Goal: Transaction & Acquisition: Purchase product/service

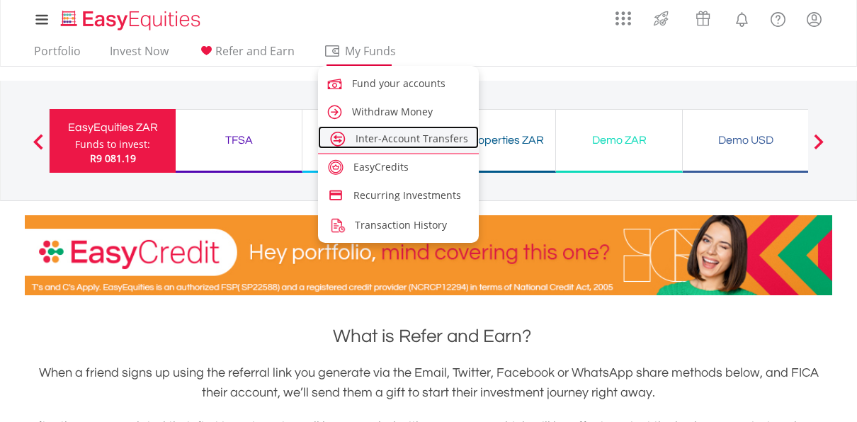
click at [389, 140] on span "Inter-Account Transfers" at bounding box center [412, 138] width 113 height 13
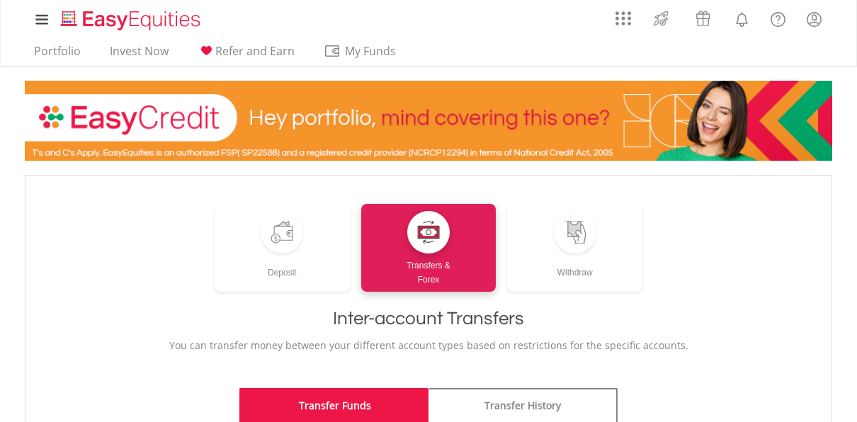
click at [357, 407] on link "Transfer Funds" at bounding box center [333, 405] width 189 height 35
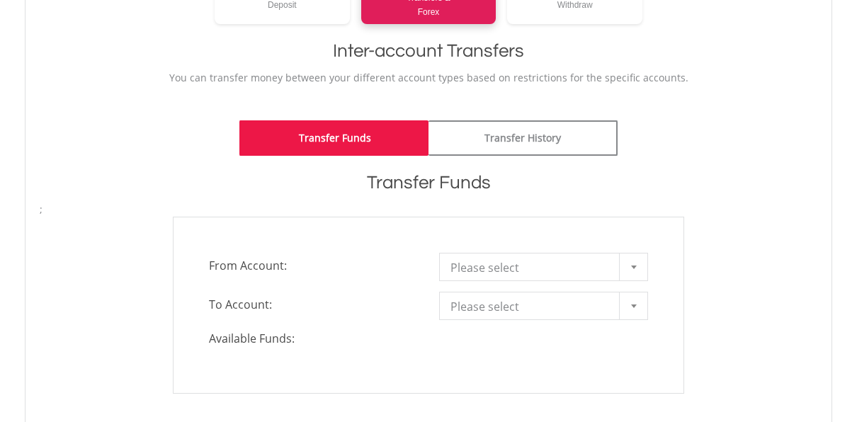
scroll to position [271, 0]
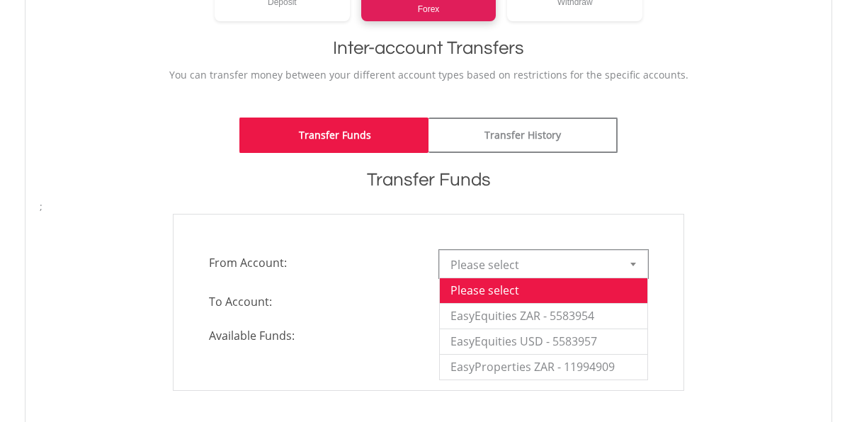
click at [639, 264] on div at bounding box center [633, 264] width 28 height 27
click at [589, 317] on li "EasyEquities ZAR - 5583954" at bounding box center [544, 315] width 208 height 25
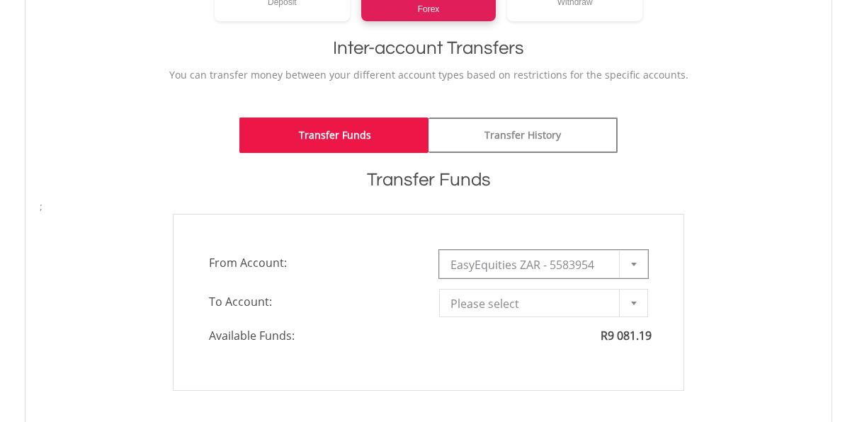
click at [632, 302] on b at bounding box center [634, 304] width 6 height 4
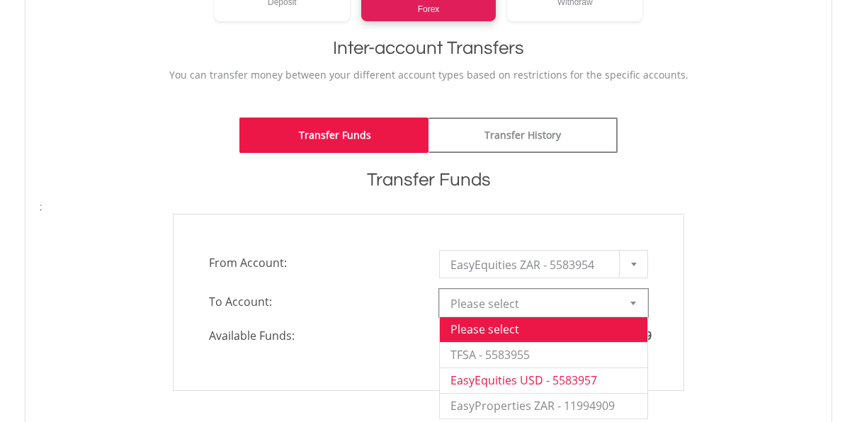
click at [589, 381] on li "EasyEquities USD - 5583957" at bounding box center [544, 380] width 208 height 25
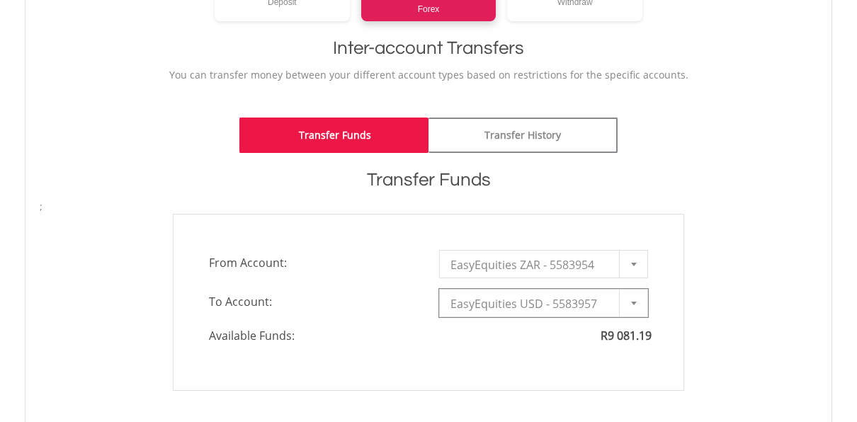
type input "*"
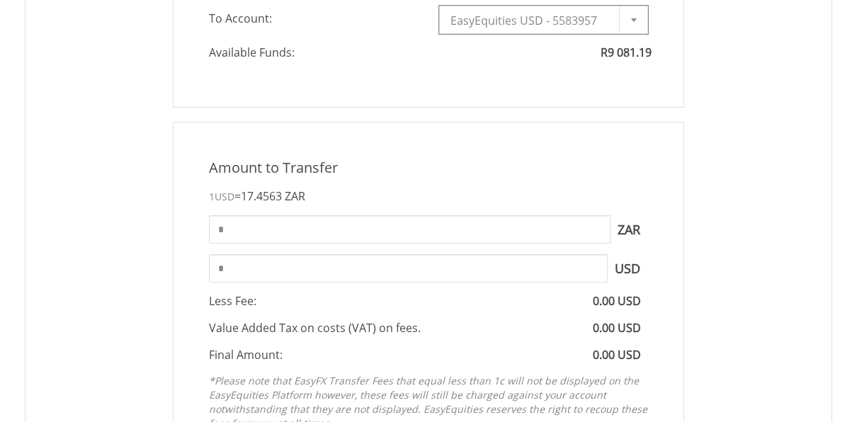
scroll to position [559, 0]
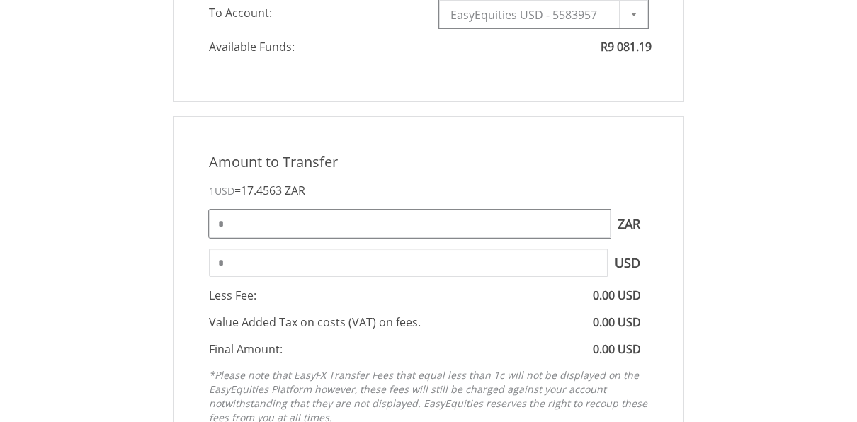
click at [494, 229] on input "*" at bounding box center [410, 224] width 402 height 28
type input "*"
type input "****"
type input "******"
click at [658, 148] on div "Amount to Transfer 1 USD = 17.4563 ZAR **** ZAR You can transfer funds into you…" at bounding box center [428, 292] width 511 height 352
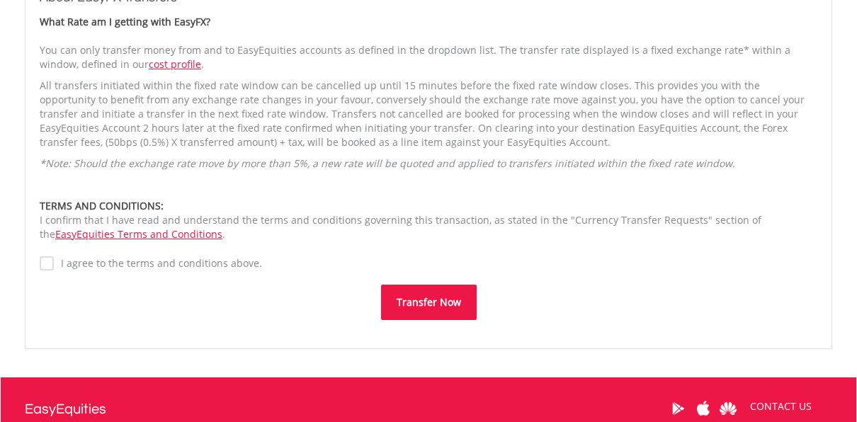
scroll to position [1057, 0]
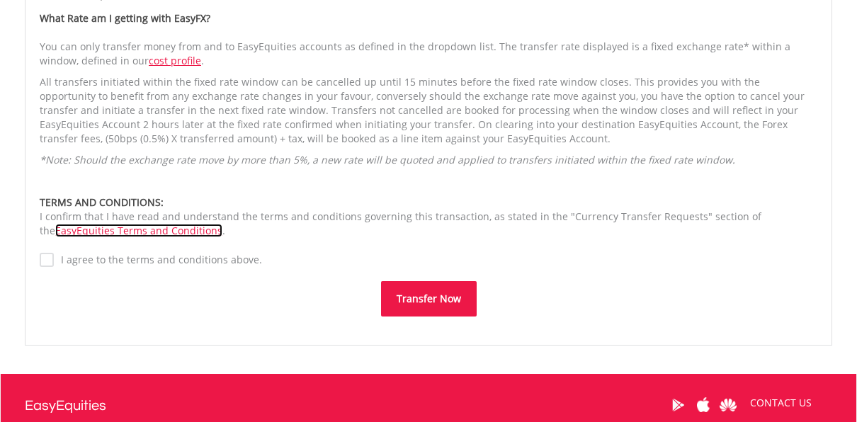
click at [76, 231] on link "EasyEquities Terms and Conditions" at bounding box center [138, 230] width 167 height 13
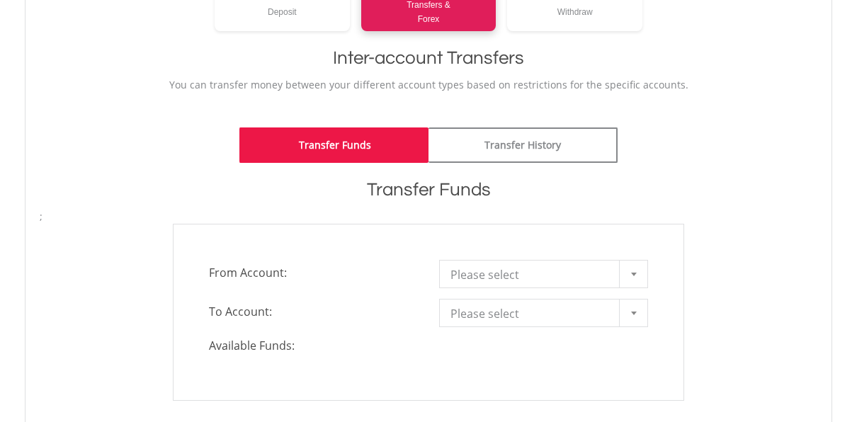
scroll to position [266, 0]
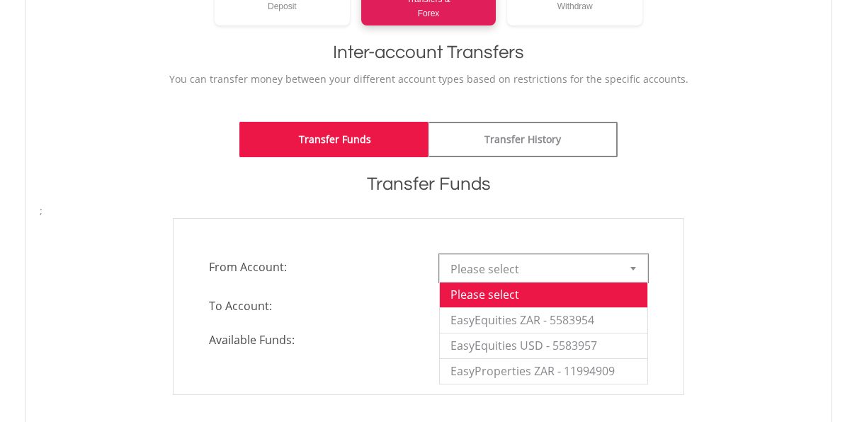
click at [636, 269] on b at bounding box center [633, 269] width 6 height 4
click at [581, 327] on li "EasyEquities ZAR - 5583954" at bounding box center [544, 319] width 208 height 25
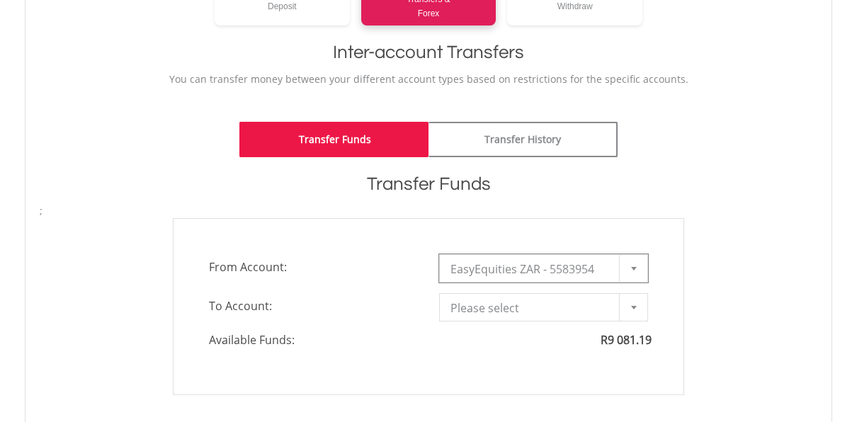
click at [637, 309] on div at bounding box center [633, 307] width 28 height 27
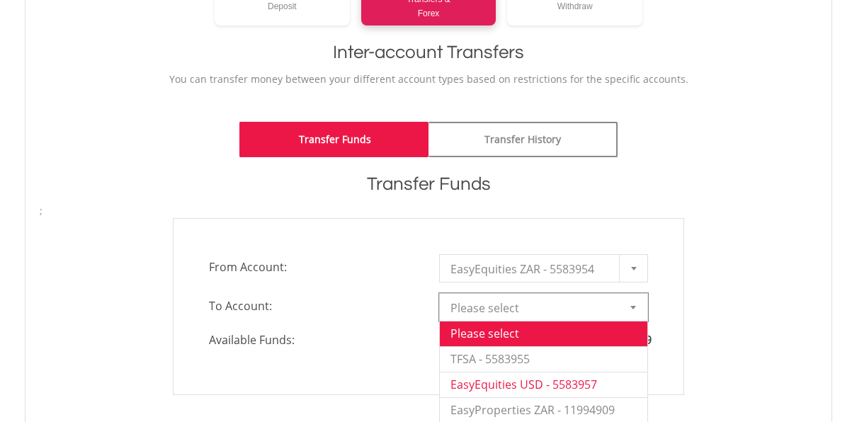
click at [599, 387] on li "EasyEquities USD - 5583957" at bounding box center [544, 384] width 208 height 25
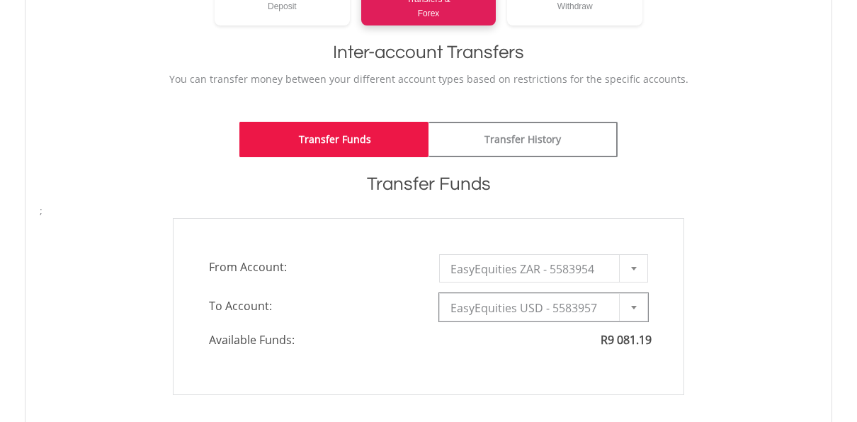
type input "*"
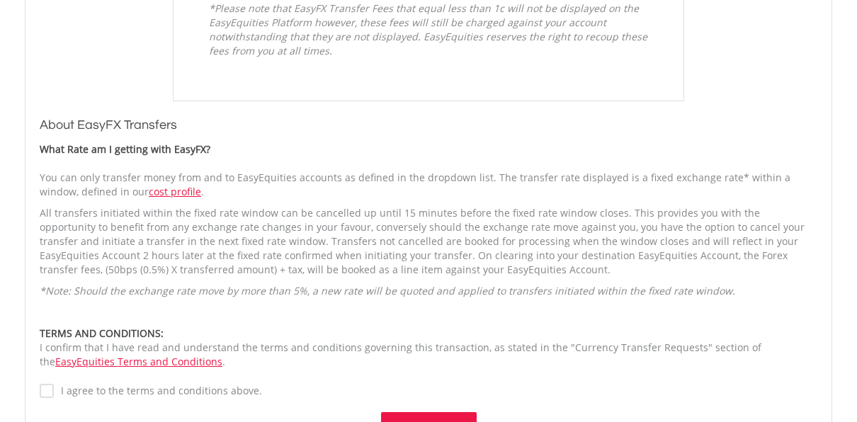
scroll to position [1211, 0]
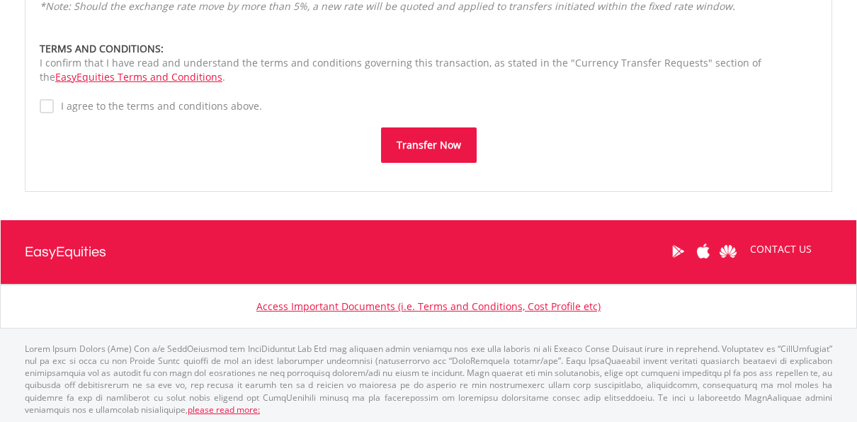
click at [423, 147] on button "Transfer Now" at bounding box center [429, 144] width 96 height 35
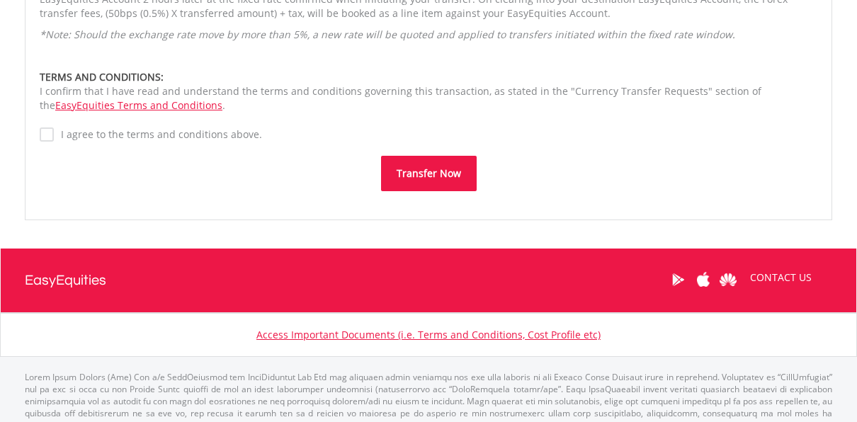
scroll to position [571, 0]
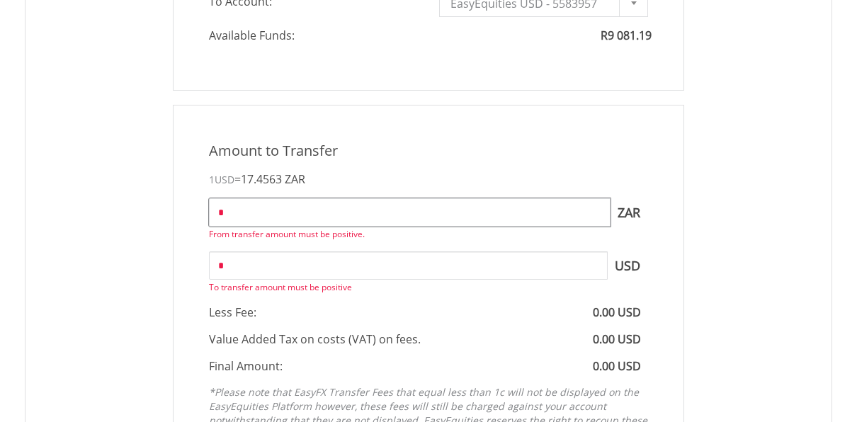
click at [360, 211] on input "*" at bounding box center [410, 212] width 402 height 28
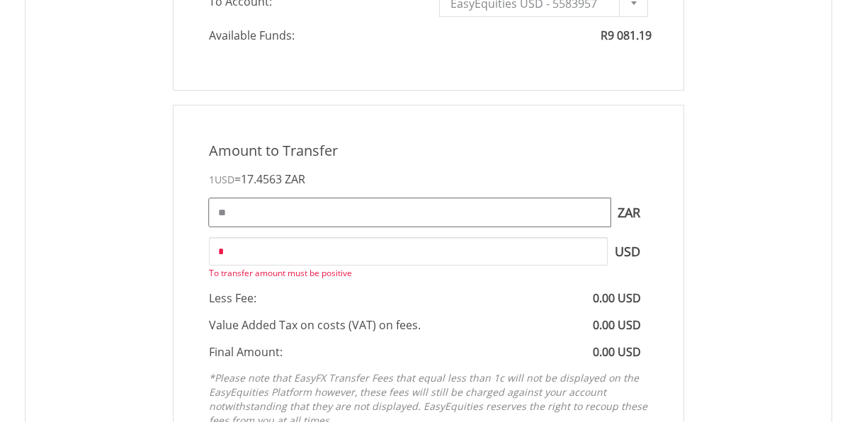
type input "*"
type input "****"
type input "******"
click at [729, 285] on div "Amount to Transfer 1 USD = 17.4563 ZAR **** ZAR You can transfer funds into you…" at bounding box center [428, 288] width 799 height 366
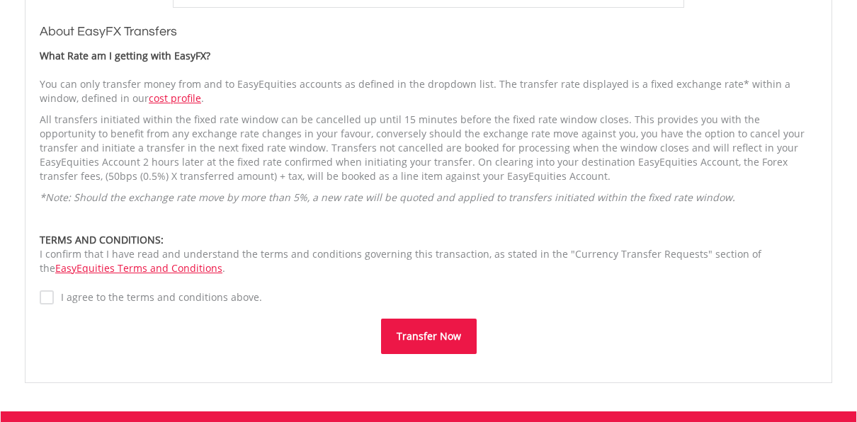
scroll to position [1038, 0]
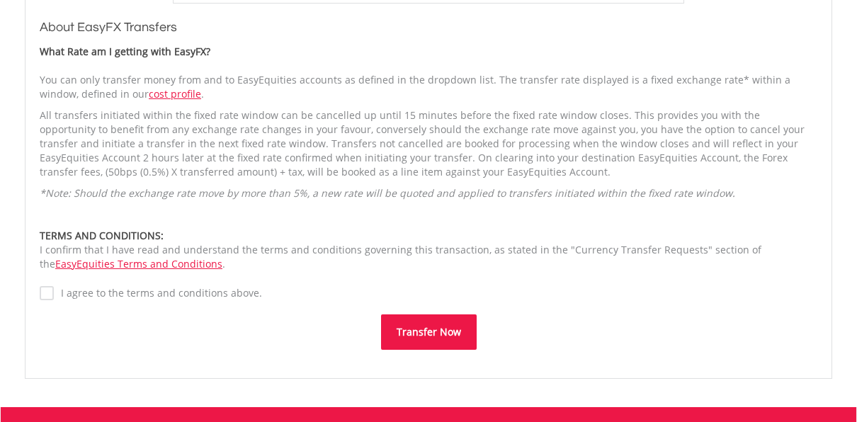
click at [433, 334] on button "Transfer Now" at bounding box center [429, 331] width 96 height 35
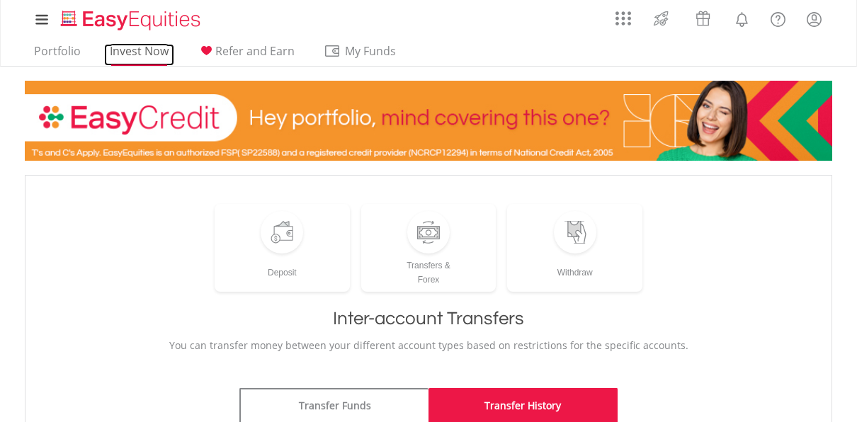
click at [147, 49] on link "Invest Now" at bounding box center [139, 55] width 70 height 22
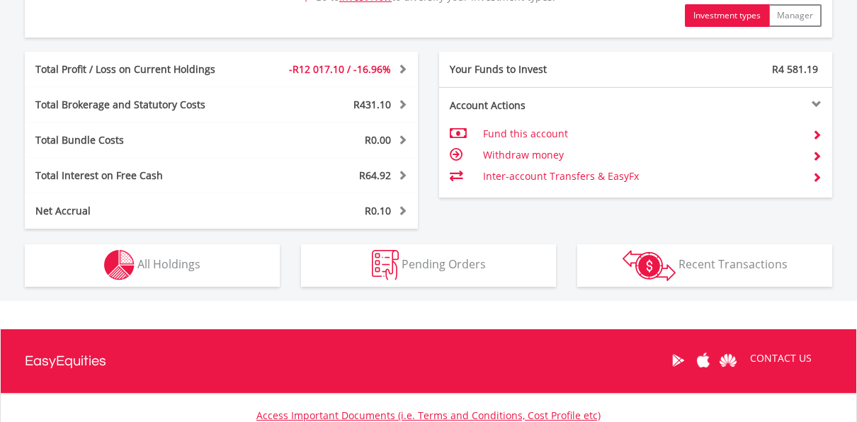
scroll to position [727, 0]
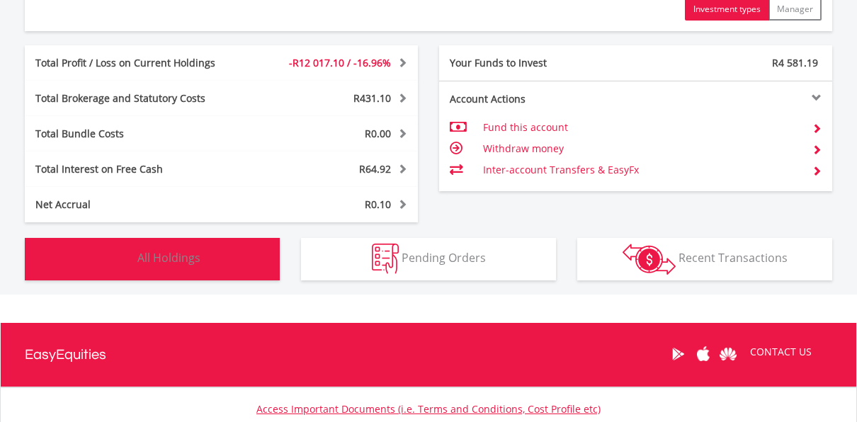
click at [182, 259] on span "All Holdings" at bounding box center [168, 258] width 63 height 16
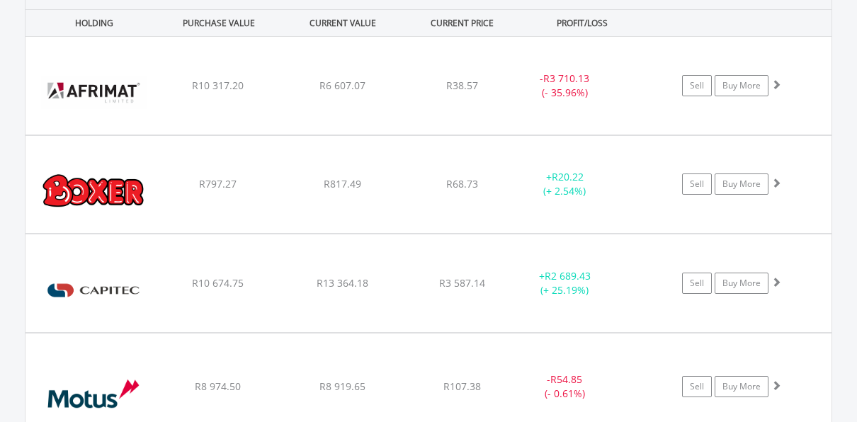
scroll to position [1070, 0]
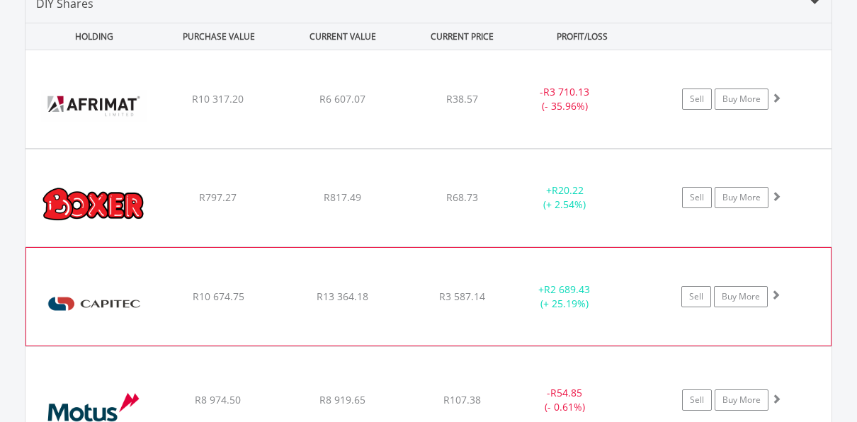
click at [775, 292] on span at bounding box center [776, 295] width 10 height 10
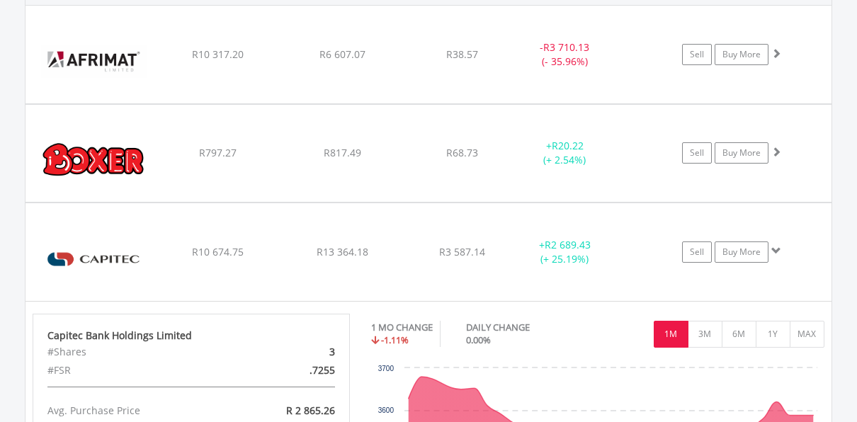
scroll to position [1118, 0]
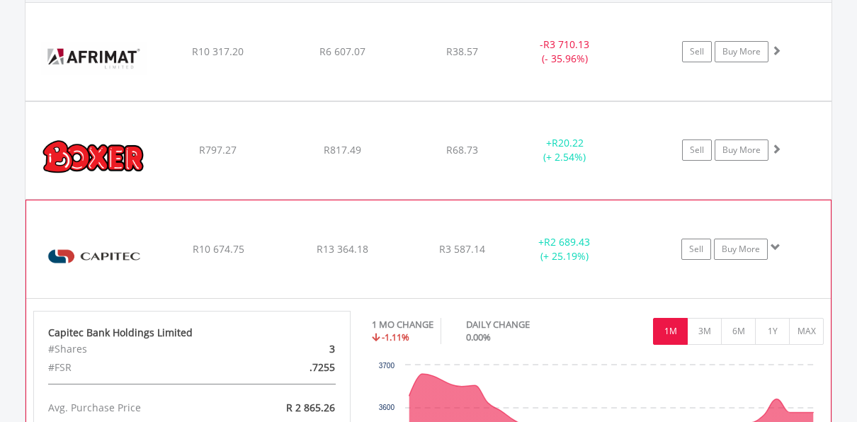
click at [774, 245] on span at bounding box center [776, 247] width 10 height 10
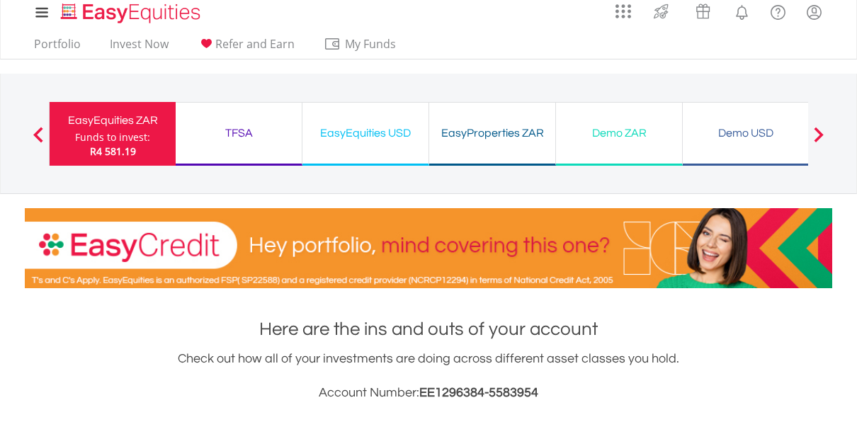
scroll to position [1, 0]
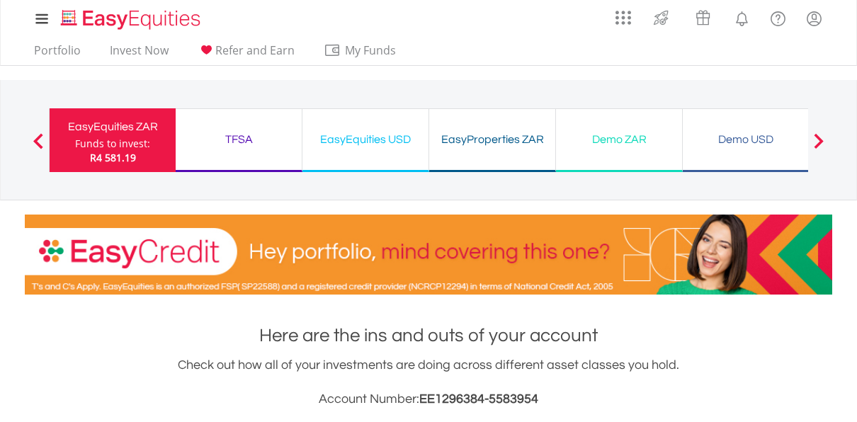
click at [239, 130] on div "TFSA" at bounding box center [238, 140] width 109 height 20
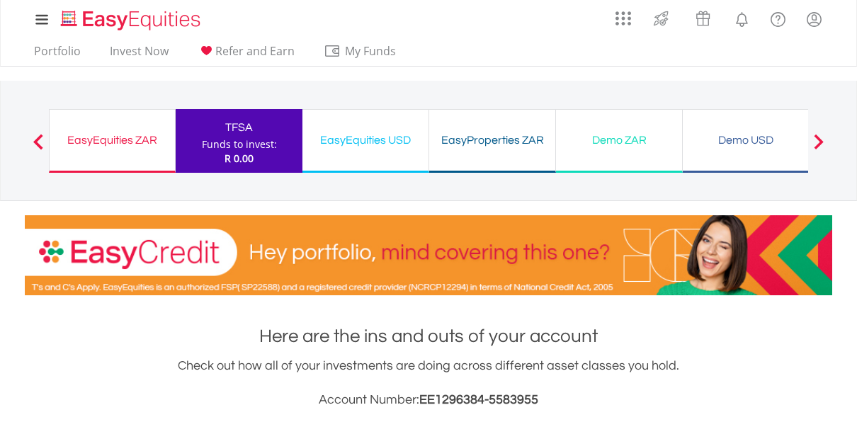
scroll to position [136, 269]
click at [72, 145] on div "EasyEquities ZAR" at bounding box center [112, 140] width 108 height 20
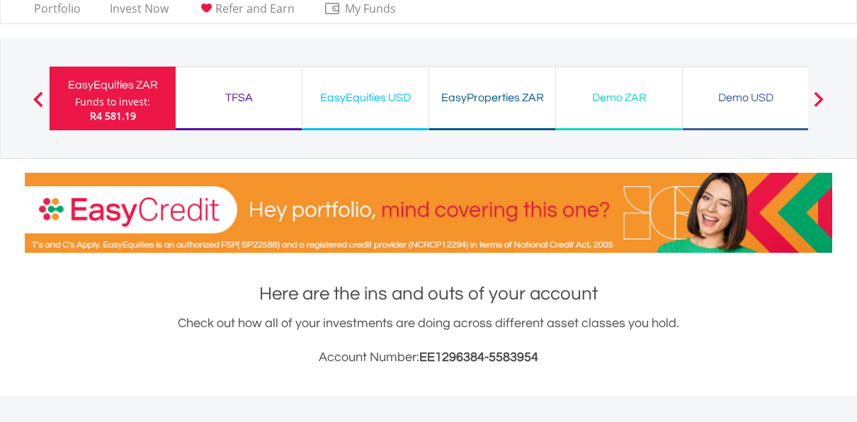
scroll to position [20, 0]
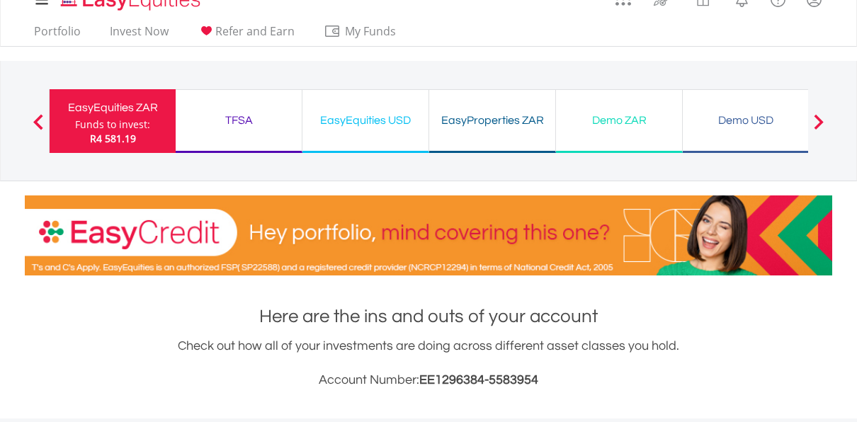
click at [352, 126] on div "EasyEquities USD" at bounding box center [365, 120] width 109 height 20
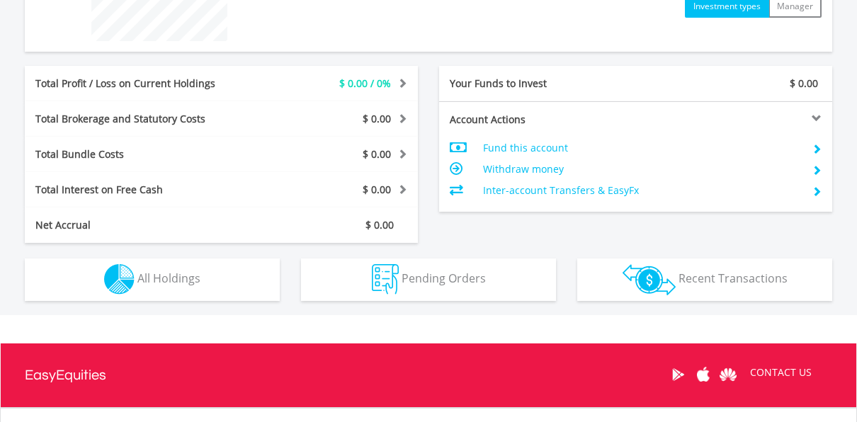
scroll to position [636, 0]
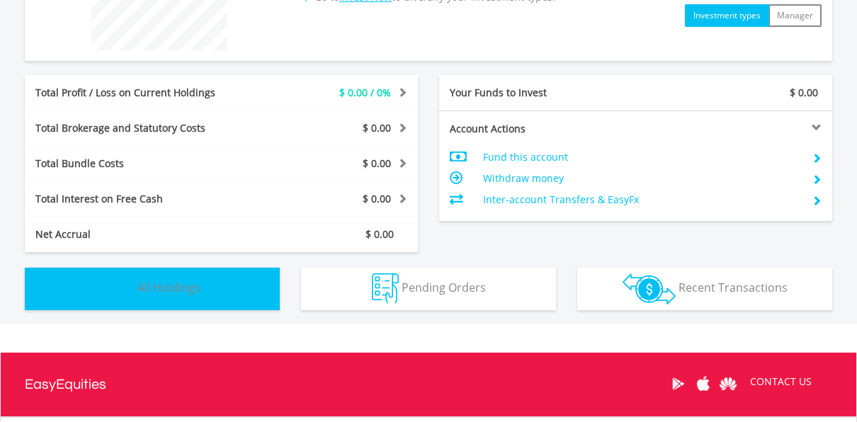
click at [188, 283] on span "All Holdings" at bounding box center [168, 288] width 63 height 16
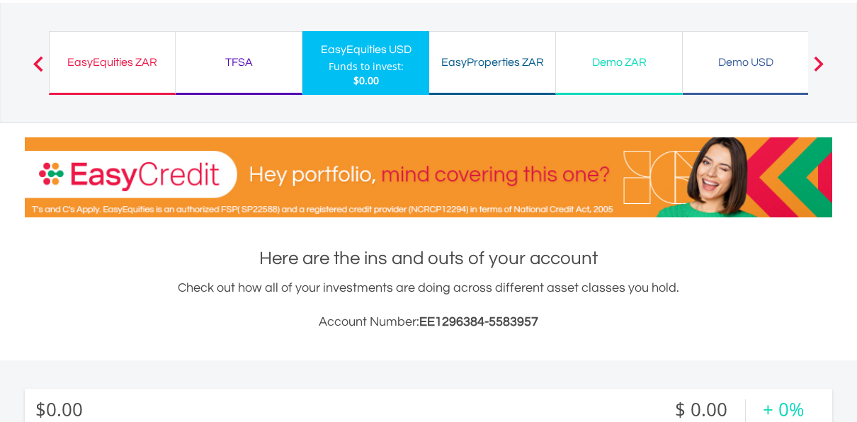
scroll to position [47, 0]
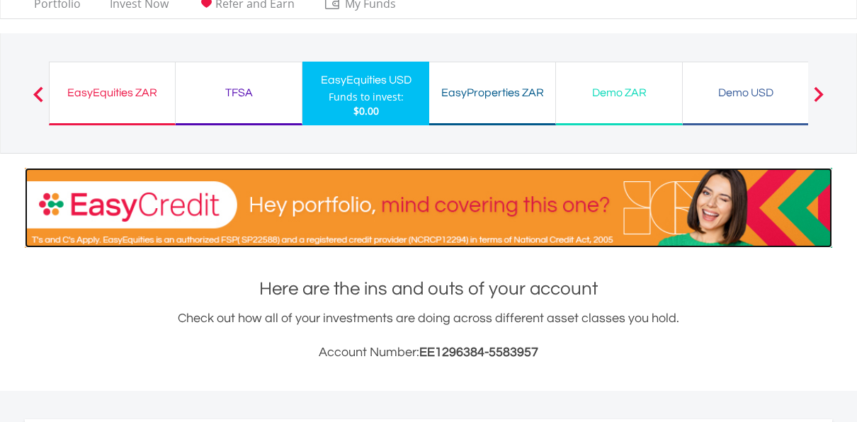
click at [390, 210] on img at bounding box center [428, 208] width 807 height 80
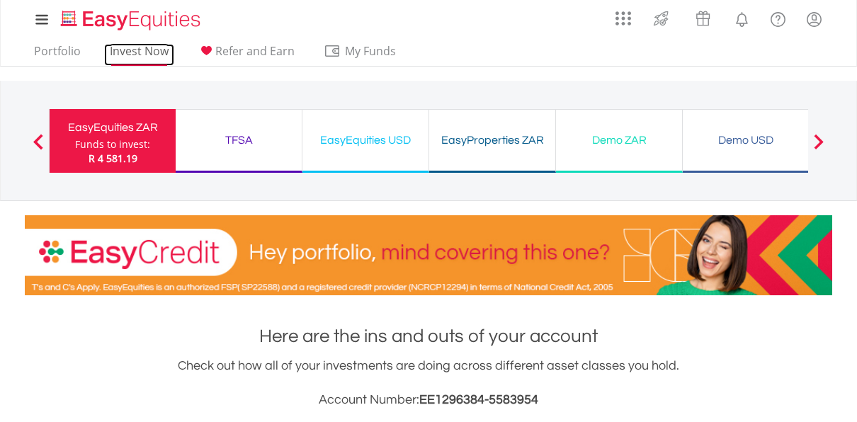
click at [133, 48] on link "Invest Now" at bounding box center [139, 55] width 70 height 22
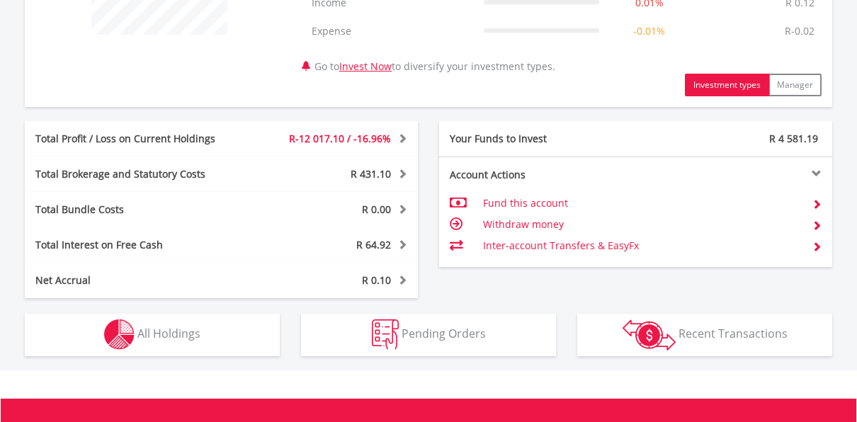
scroll to position [657, 0]
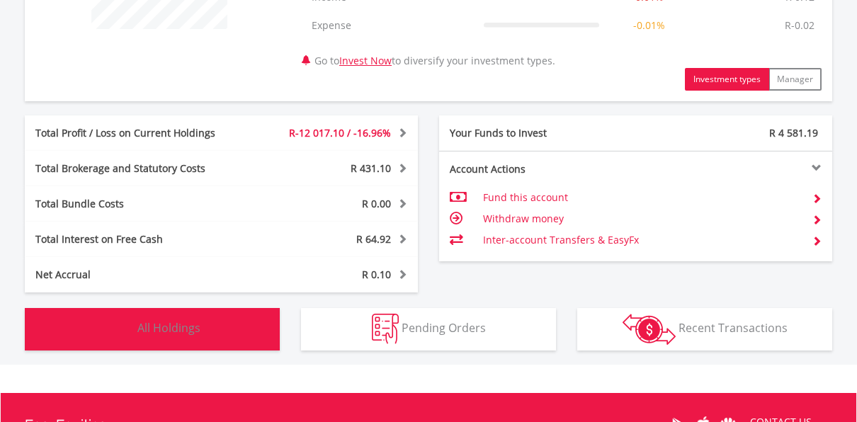
click at [160, 336] on button "Holdings All Holdings" at bounding box center [152, 329] width 255 height 42
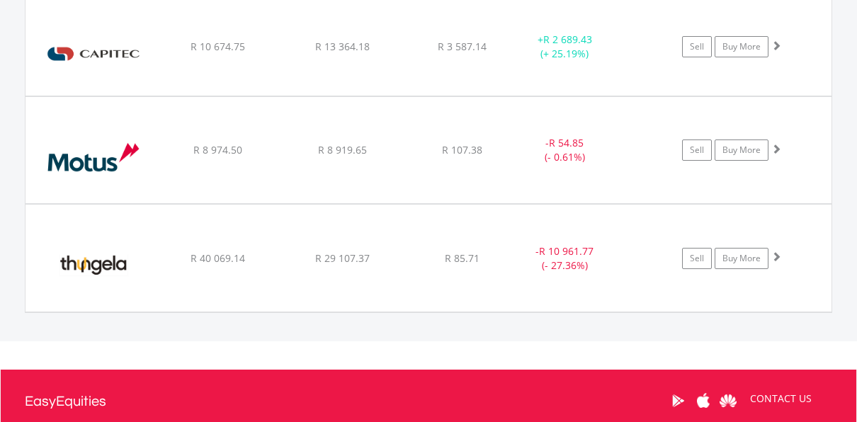
scroll to position [1322, 0]
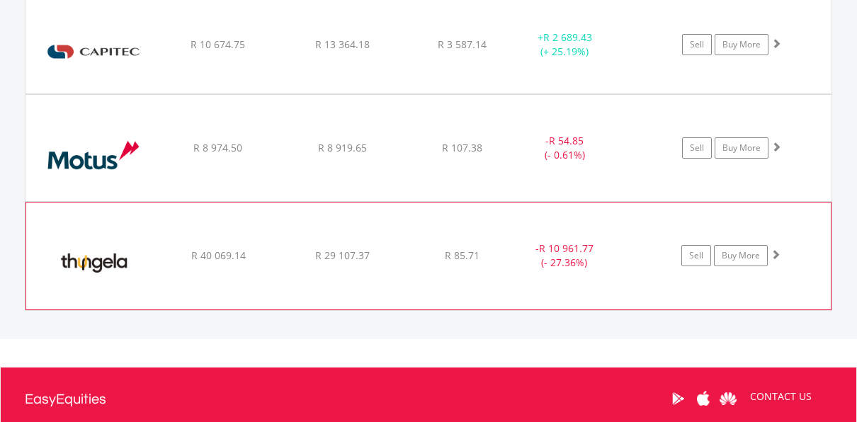
click at [778, 253] on span at bounding box center [776, 254] width 10 height 10
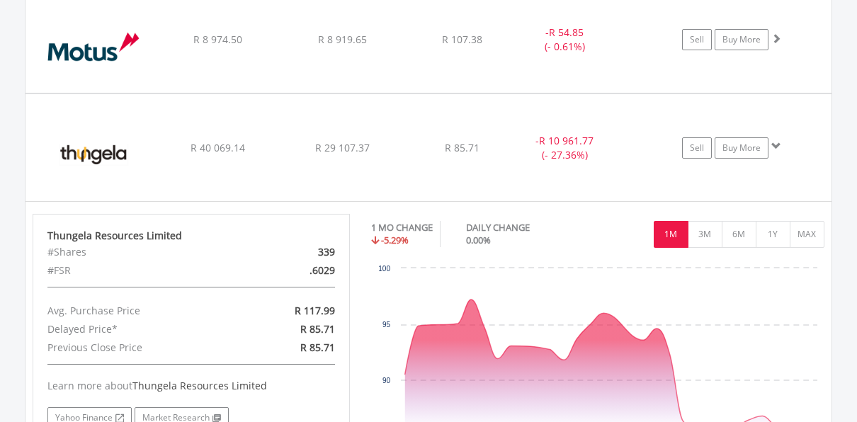
scroll to position [1433, 0]
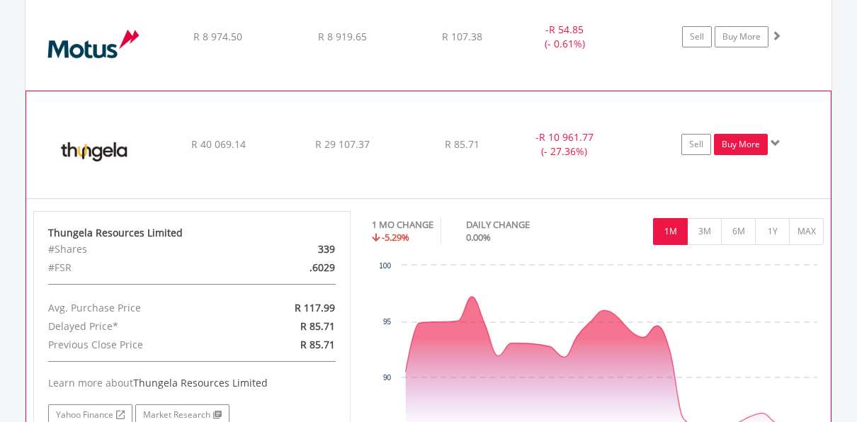
click at [739, 141] on link "Buy More" at bounding box center [741, 144] width 54 height 21
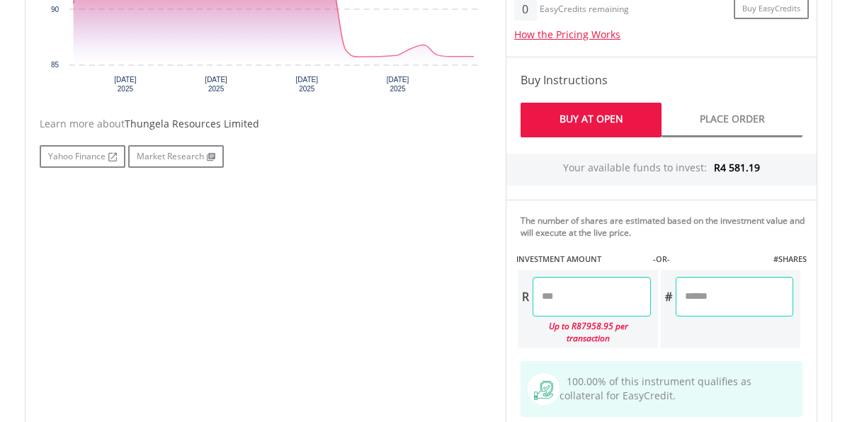
scroll to position [614, 0]
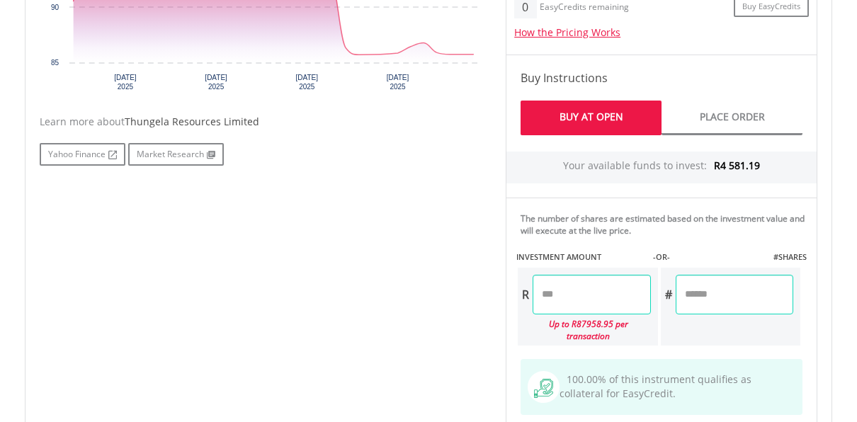
click at [603, 293] on input "number" at bounding box center [592, 295] width 118 height 40
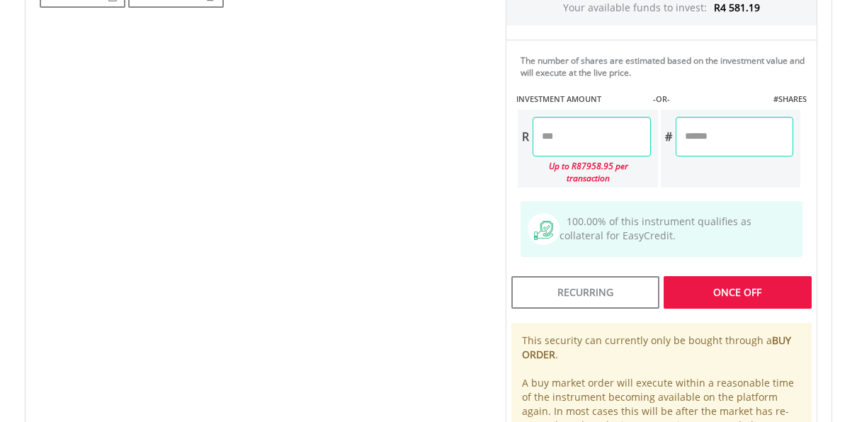
scroll to position [766, 0]
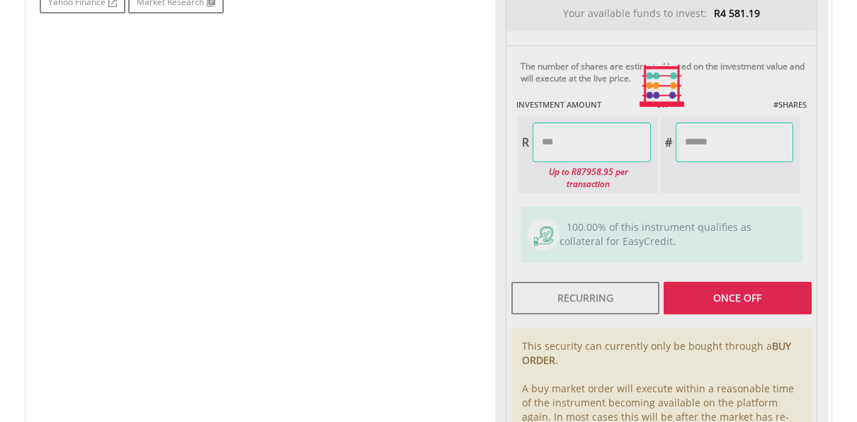
click at [739, 288] on div "Last Updated Price: 15-min. Delay* Price Update Cost: 0 Credits Market Closed S…" at bounding box center [661, 85] width 333 height 795
type input "*******"
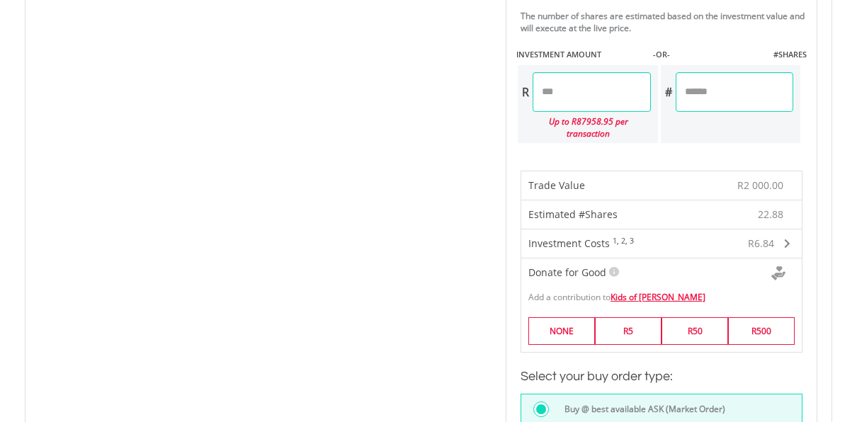
scroll to position [861, 0]
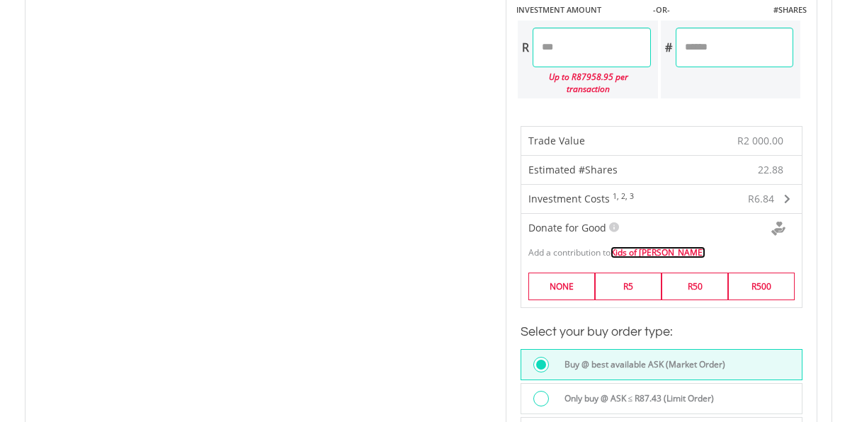
click at [658, 246] on link "Kids of [PERSON_NAME]" at bounding box center [657, 252] width 95 height 12
click at [631, 273] on label "R5" at bounding box center [628, 287] width 67 height 28
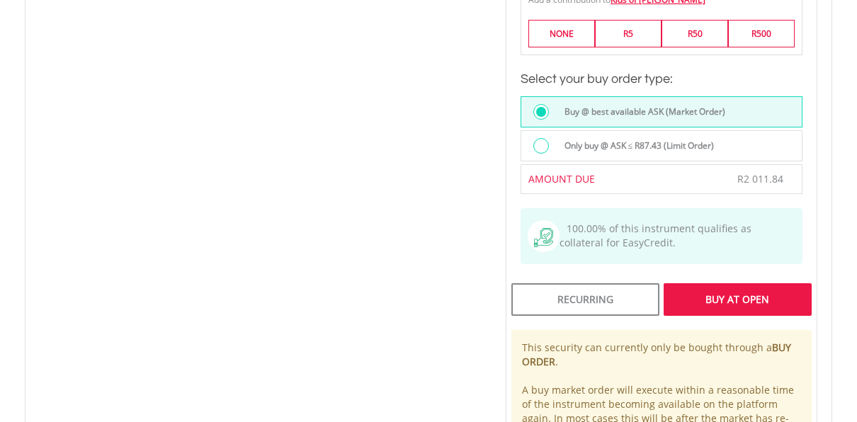
scroll to position [1116, 0]
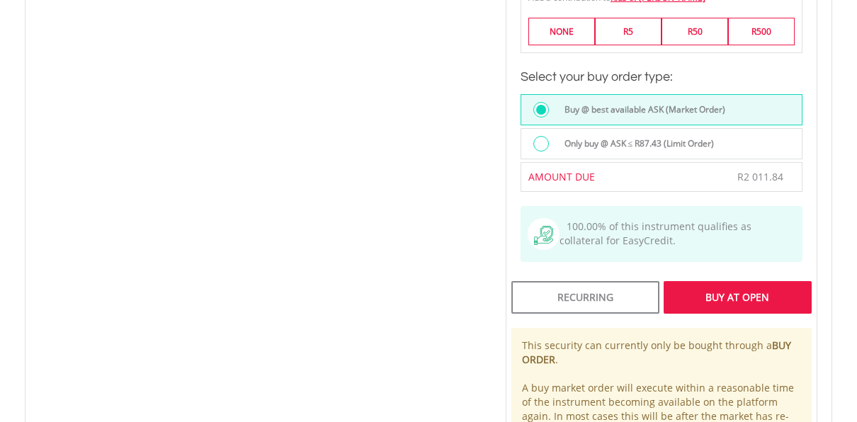
click at [743, 281] on div "Buy At Open" at bounding box center [738, 297] width 148 height 33
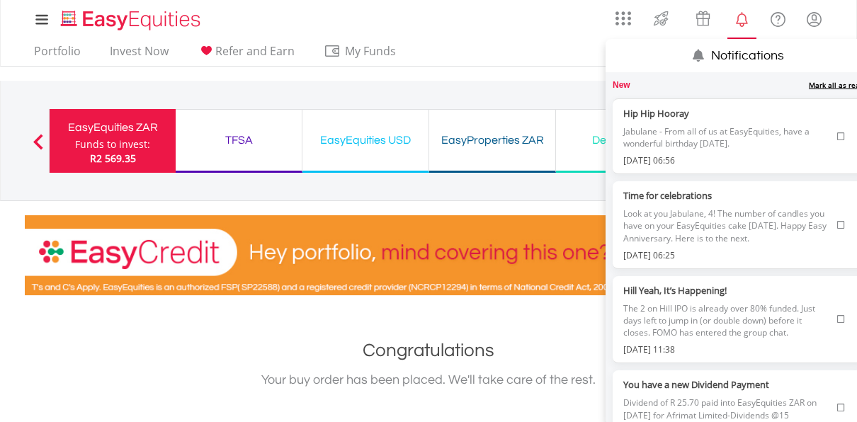
click at [837, 132] on icon at bounding box center [841, 136] width 8 height 8
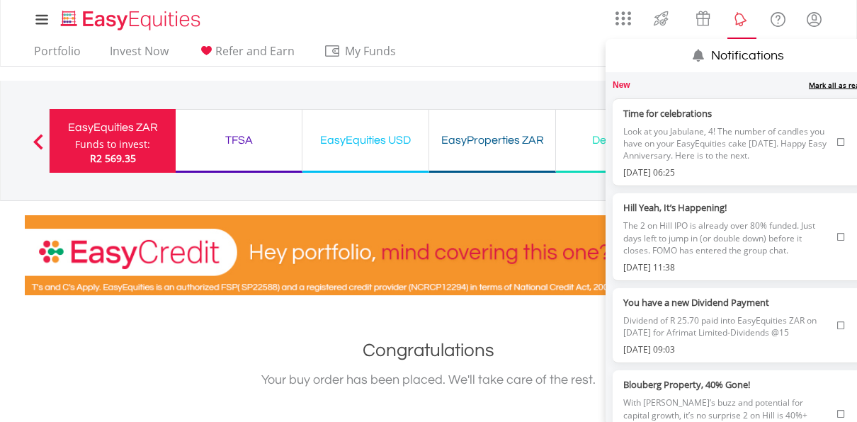
click at [740, 16] on lord-icon "Notifications" at bounding box center [742, 20] width 18 height 18
click at [822, 83] on link "Mark all as read" at bounding box center [836, 85] width 55 height 10
